Goal: Information Seeking & Learning: Understand process/instructions

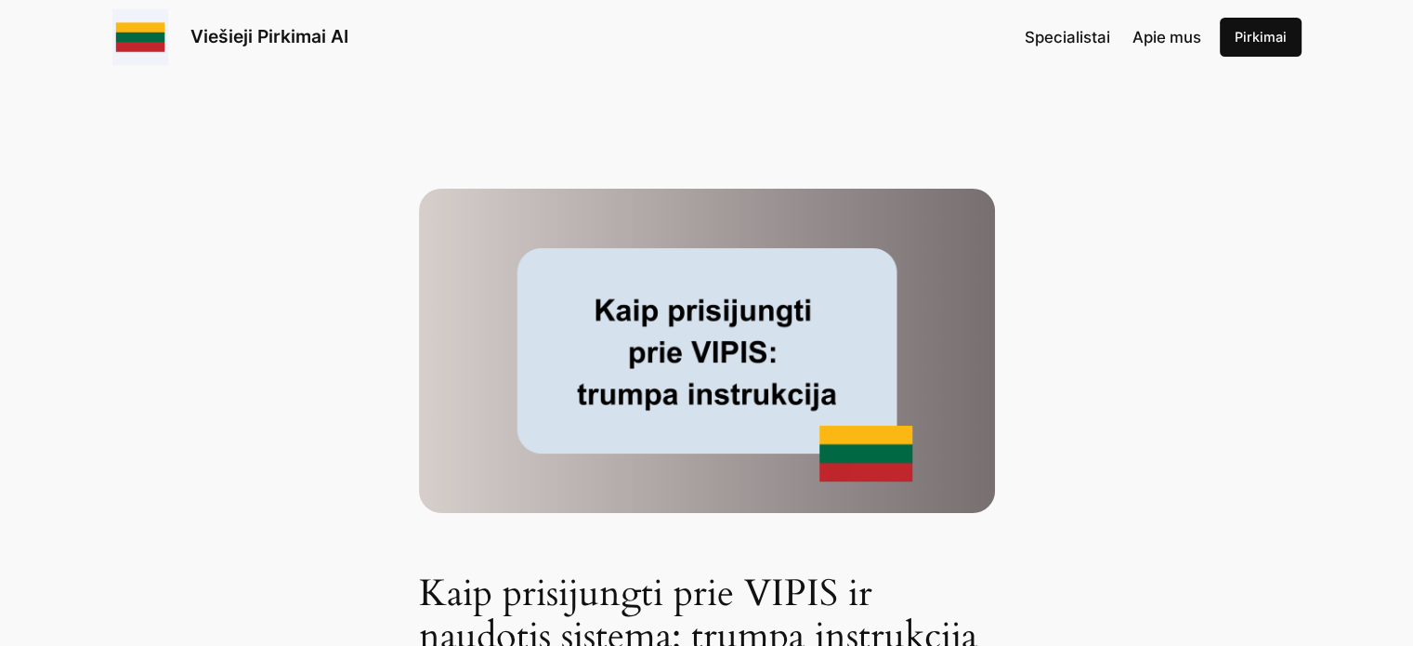
click at [1256, 31] on link "Pirkimai" at bounding box center [1261, 37] width 82 height 39
click at [281, 38] on link "Viešieji Pirkimai AI" at bounding box center [269, 36] width 158 height 22
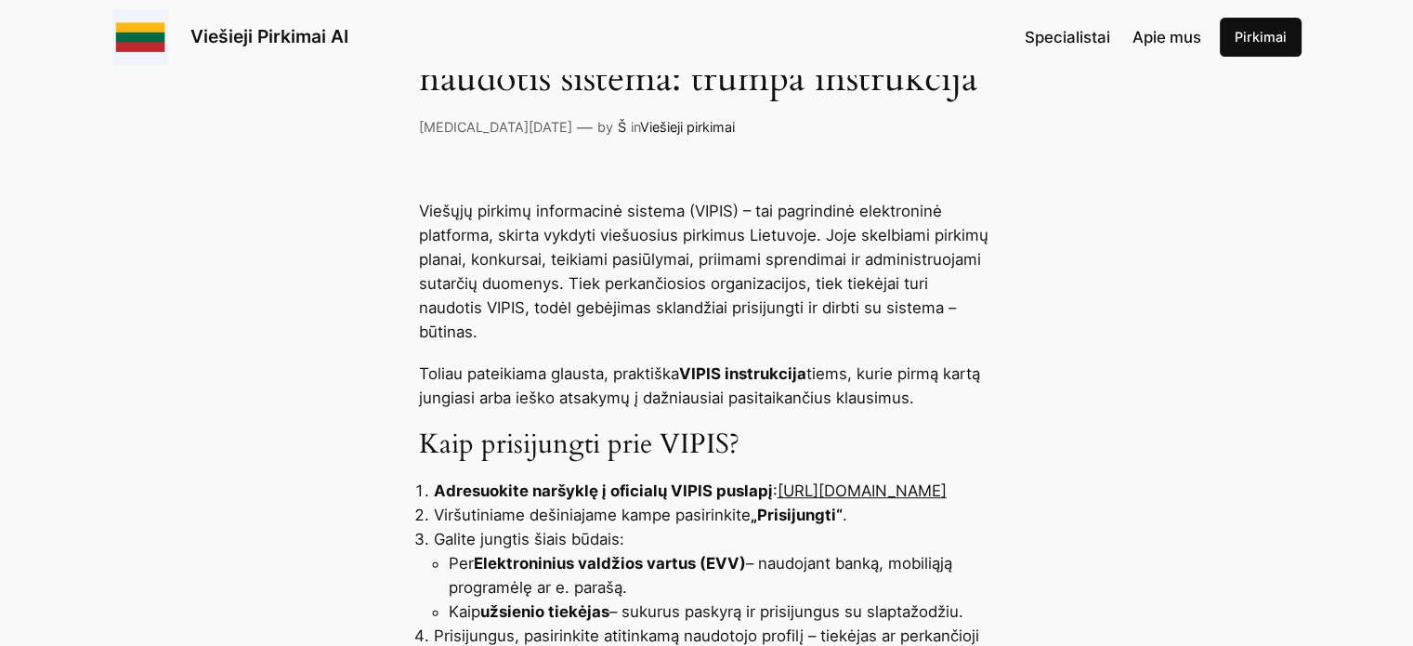
scroll to position [650, 0]
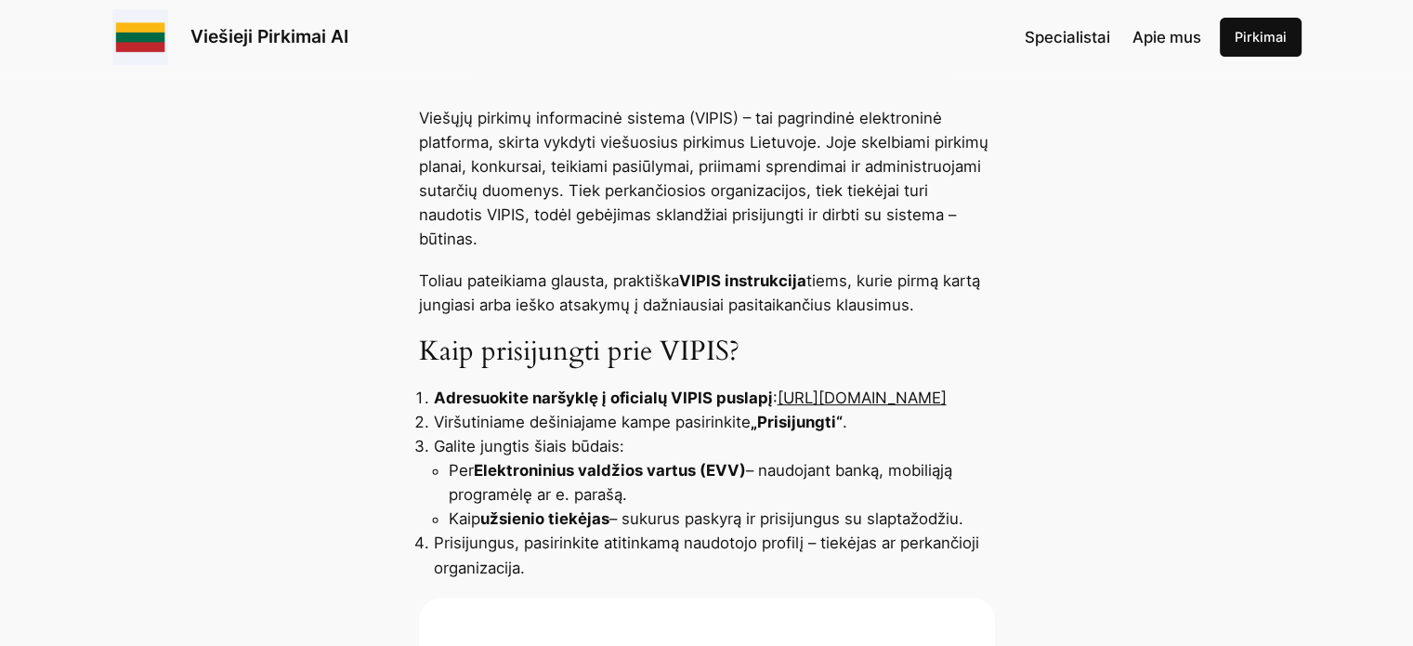
click at [778, 400] on link "https://pirkimai.eviesiejipirkimai.lt" at bounding box center [862, 397] width 169 height 19
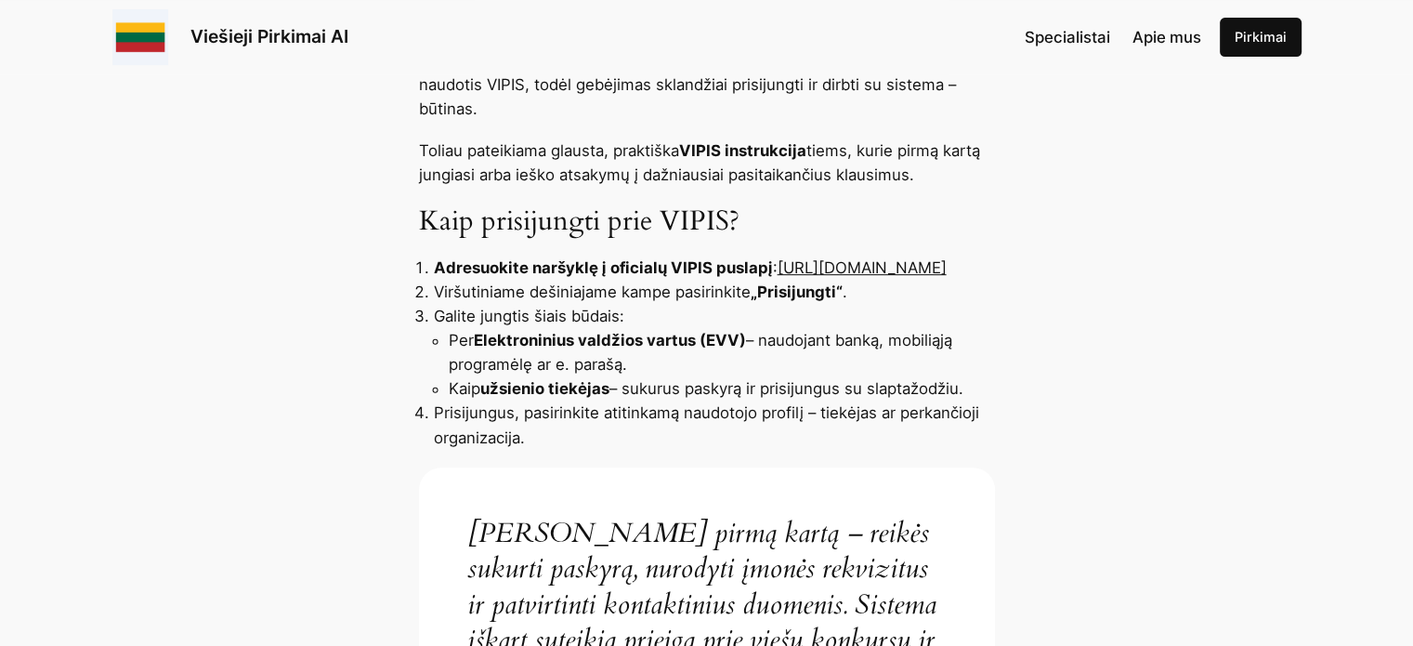
scroll to position [873, 0]
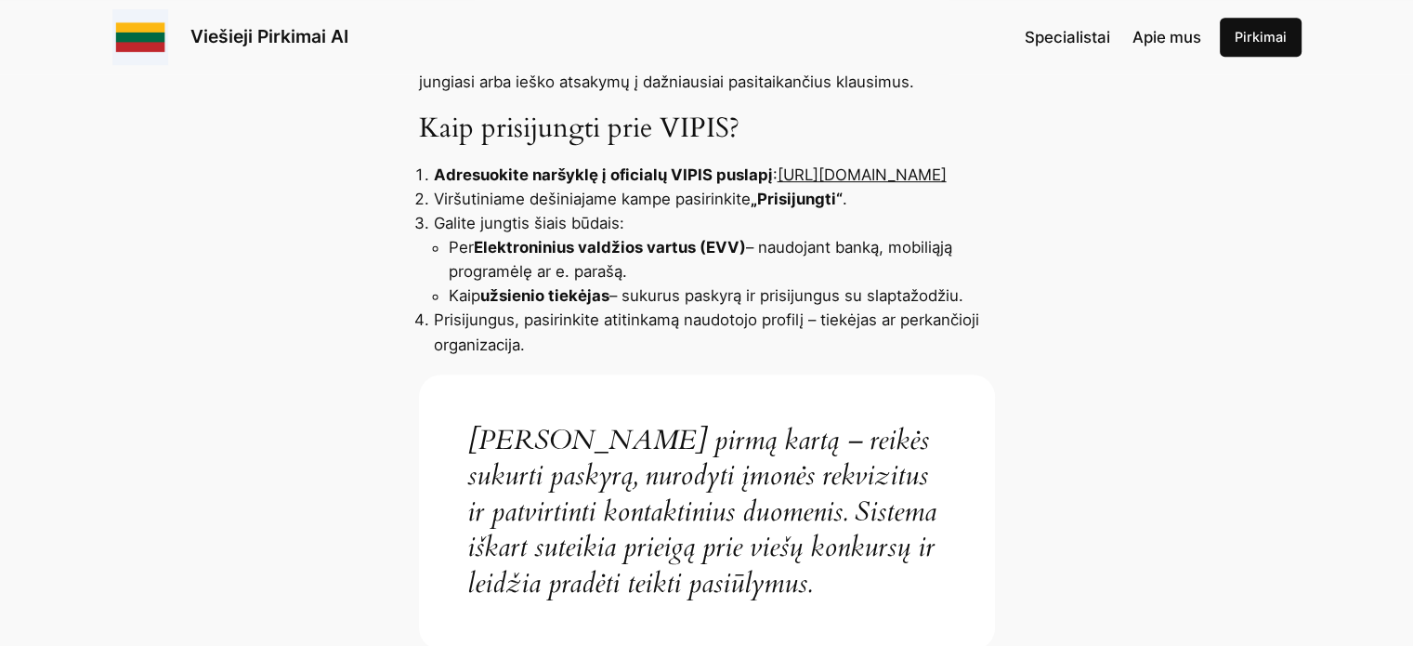
click at [778, 170] on link "https://pirkimai.eviesiejipirkimai.lt" at bounding box center [862, 174] width 169 height 19
click at [778, 177] on link "https://pirkimai.eviesiejipirkimai.lt" at bounding box center [862, 174] width 169 height 19
drag, startPoint x: 727, startPoint y: 178, endPoint x: 411, endPoint y: 178, distance: 316.8
copy link "https://pirkimai.eviesiejipirkimai.lt"
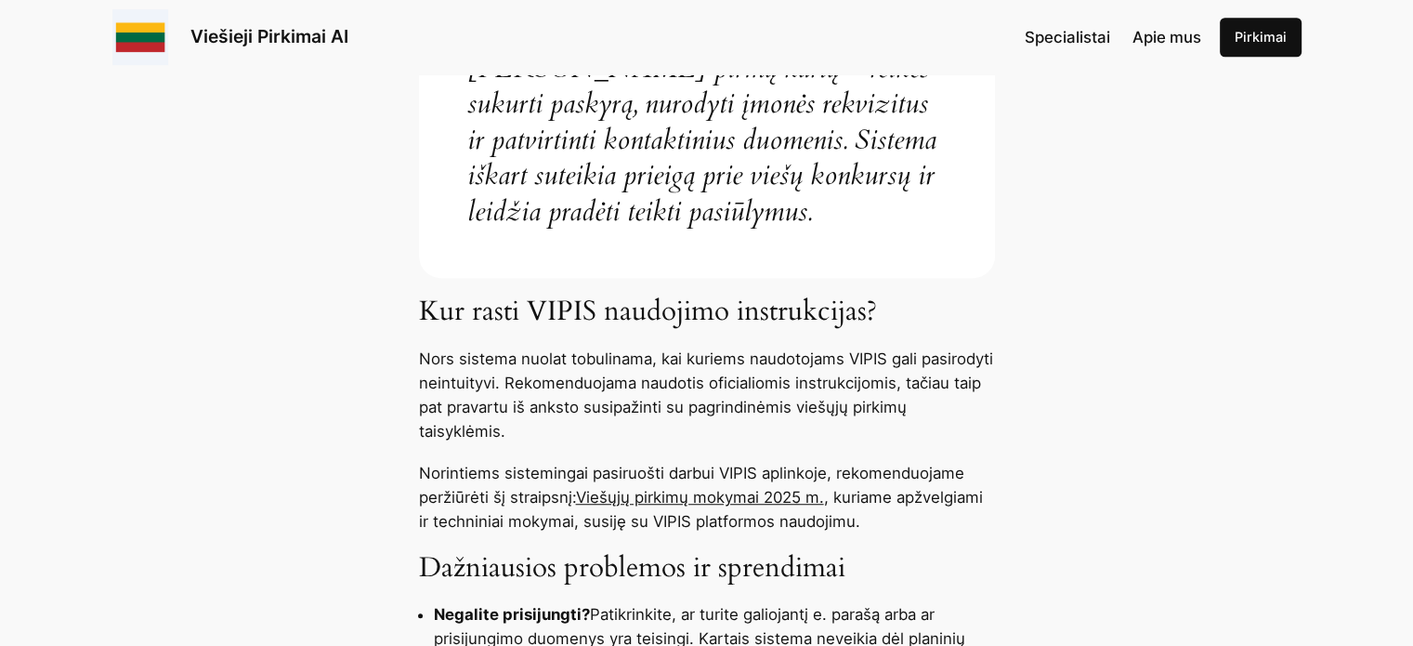
scroll to position [1431, 0]
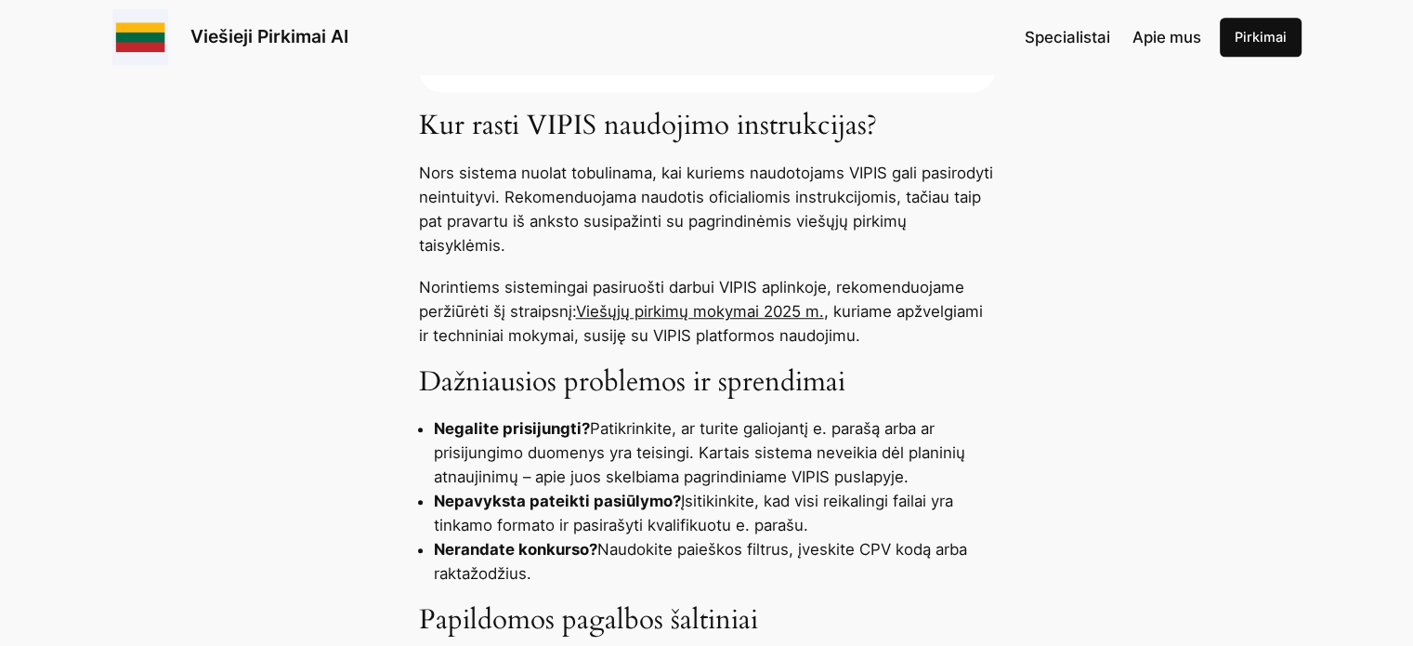
click at [781, 307] on link "Viešųjų pirkimų mokymai 2025 m." at bounding box center [700, 311] width 248 height 19
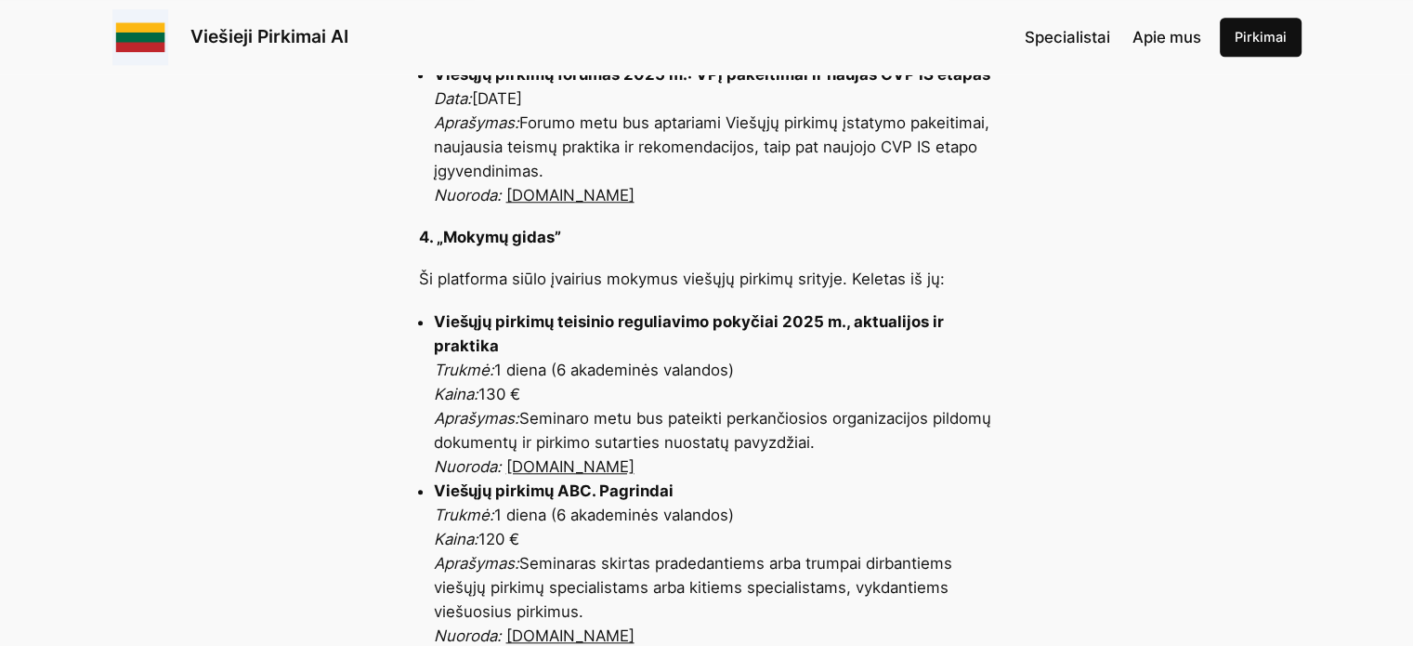
scroll to position [1765, 0]
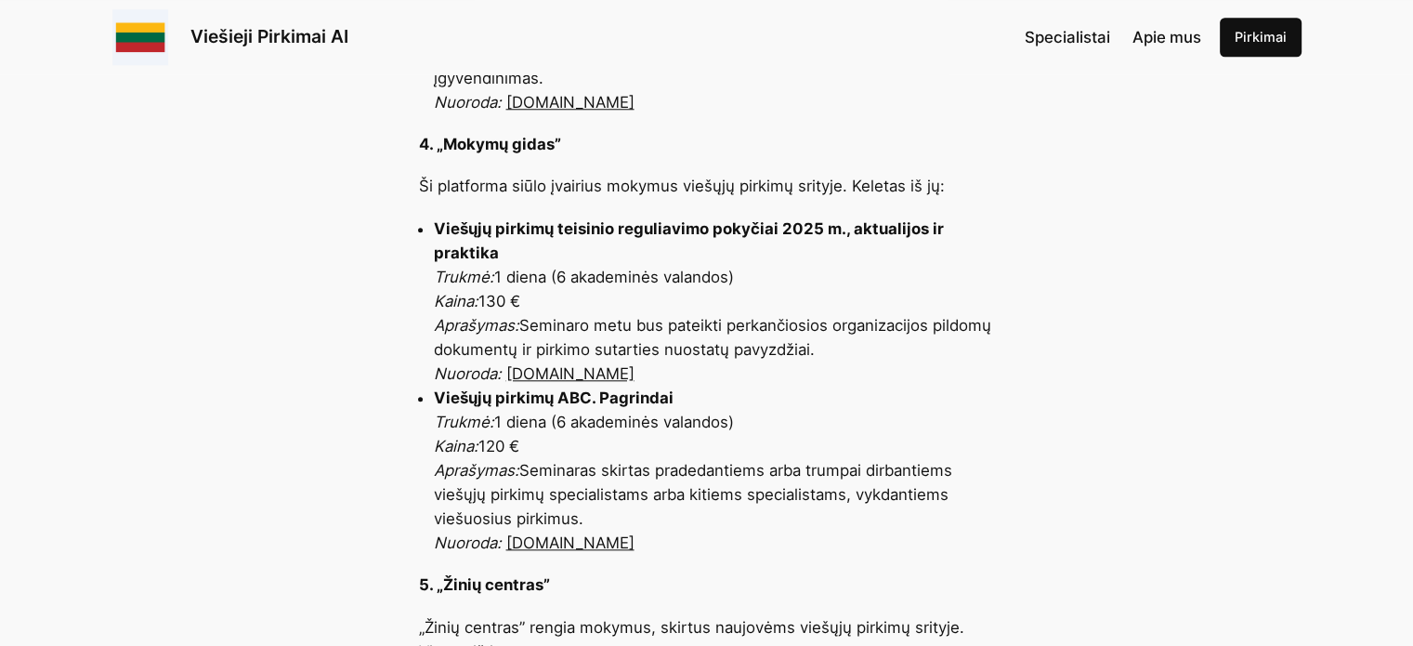
click at [546, 543] on link "mokymugidas.lt" at bounding box center [570, 542] width 128 height 19
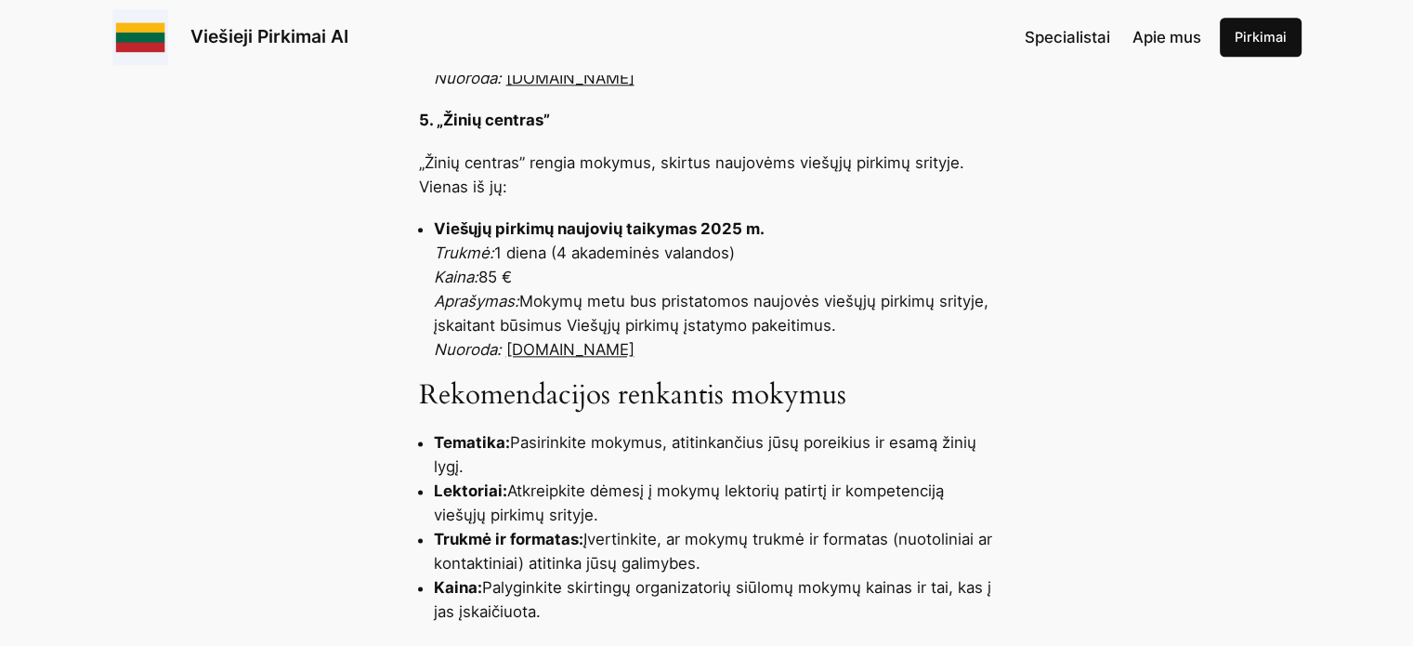
scroll to position [2322, 0]
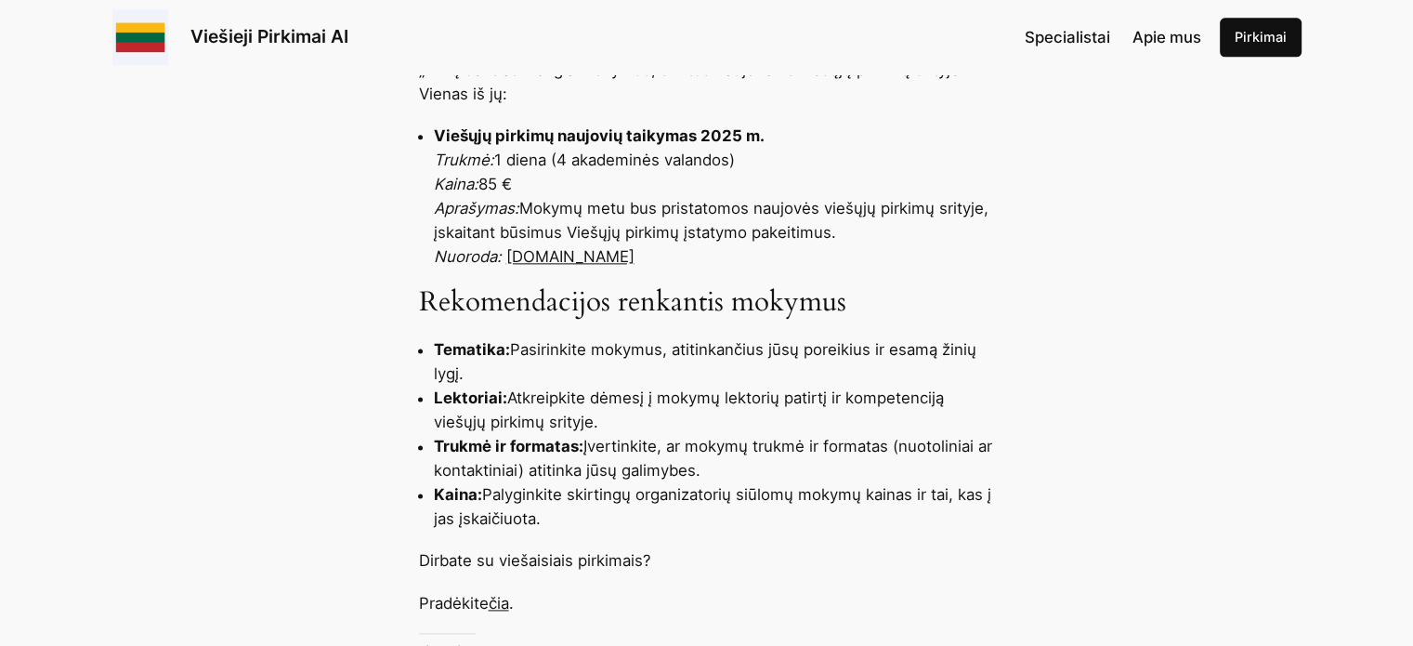
click at [509, 607] on link "čia" at bounding box center [499, 603] width 20 height 19
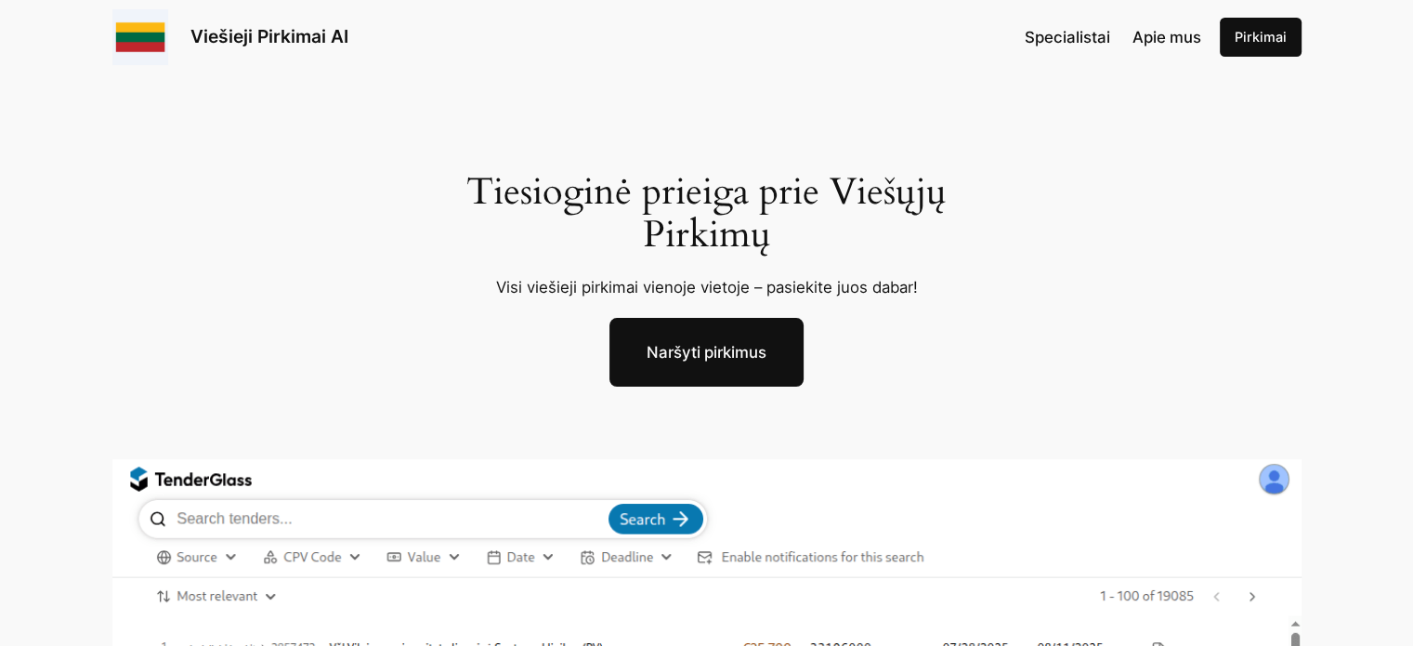
click at [710, 351] on link "Naršyti pirkimus" at bounding box center [706, 352] width 194 height 69
